Goal: Transaction & Acquisition: Purchase product/service

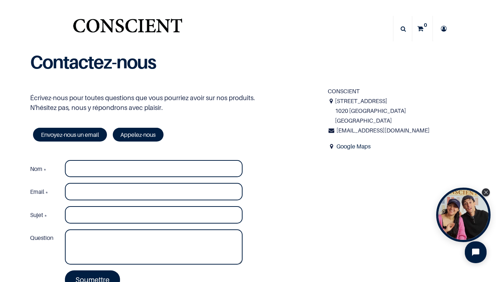
click at [126, 21] on img "Logo of Conscient" at bounding box center [127, 29] width 112 height 29
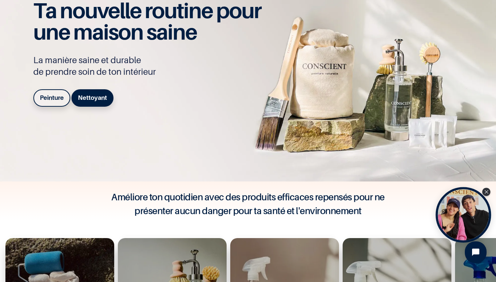
scroll to position [55, 0]
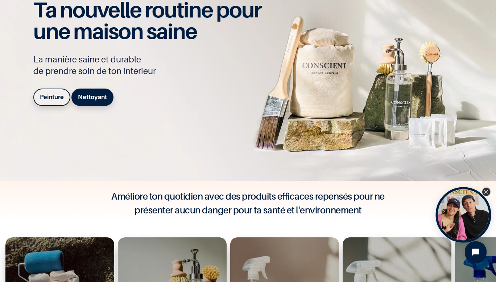
click at [488, 190] on icon "Close Tolstoy widget" at bounding box center [486, 192] width 4 height 4
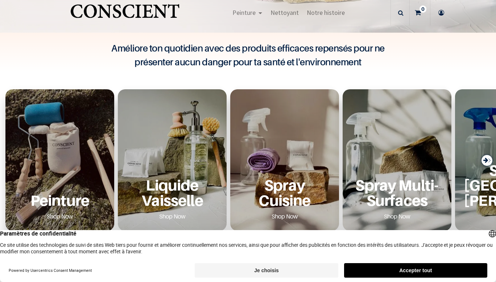
scroll to position [183, 0]
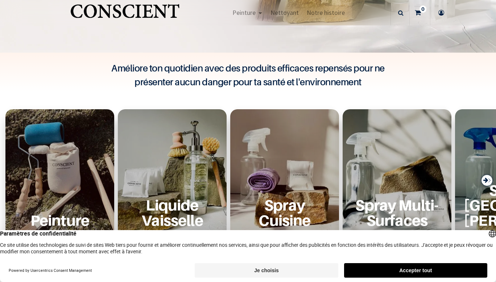
click at [283, 267] on button "Je choisis" at bounding box center [266, 270] width 143 height 15
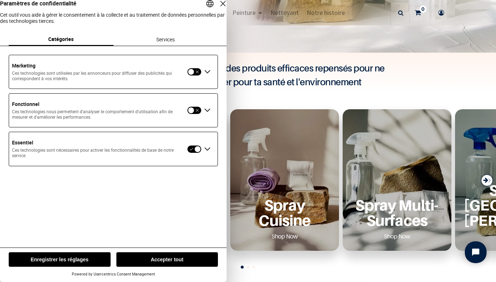
click at [47, 261] on button "Enregistrer les réglages" at bounding box center [60, 259] width 102 height 15
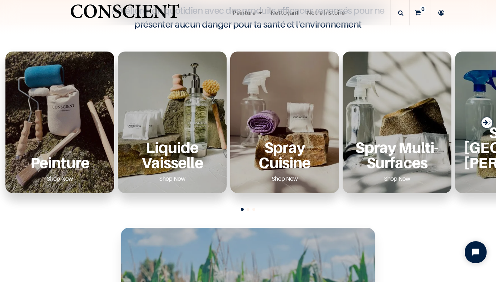
scroll to position [241, 0]
click at [49, 106] on div "Peinture Shop Now" at bounding box center [59, 121] width 109 height 141
click at [67, 172] on div "Peinture Shop Now" at bounding box center [59, 161] width 91 height 45
click at [62, 180] on link "Shop Now" at bounding box center [60, 178] width 44 height 12
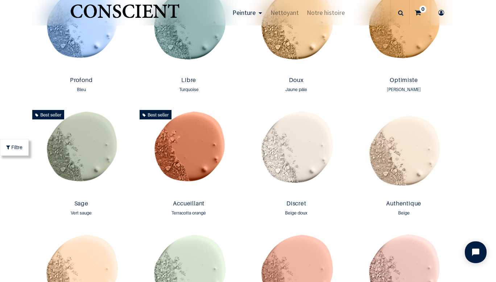
scroll to position [540, 0]
